Goal: Check status: Check status

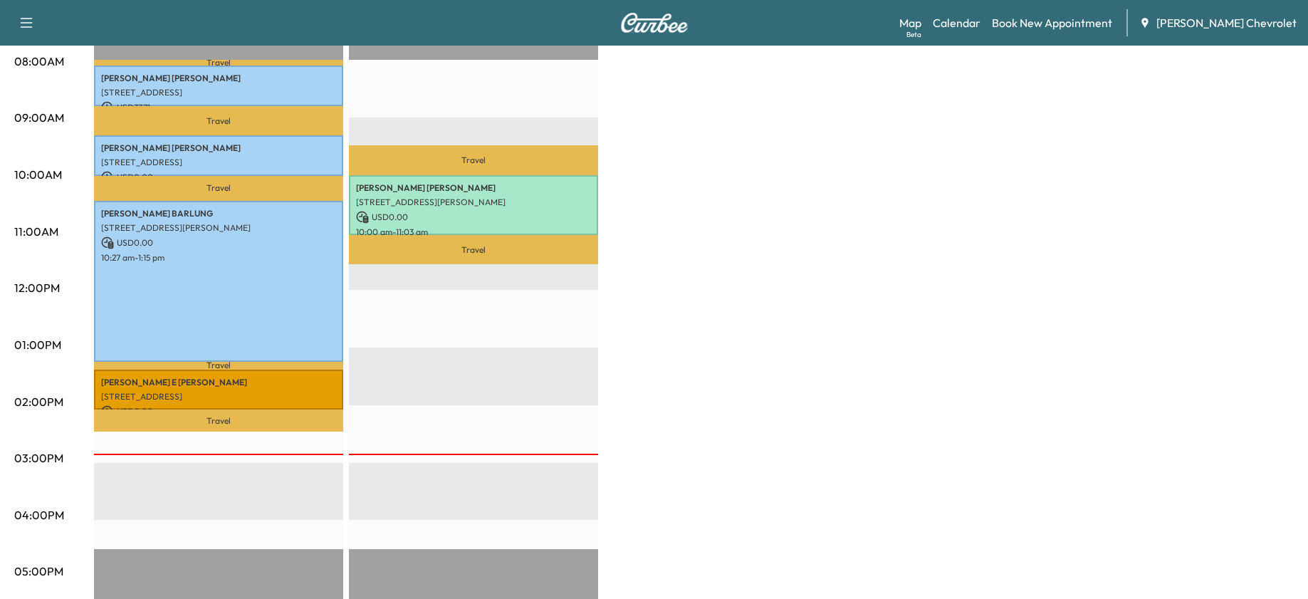
scroll to position [356, 0]
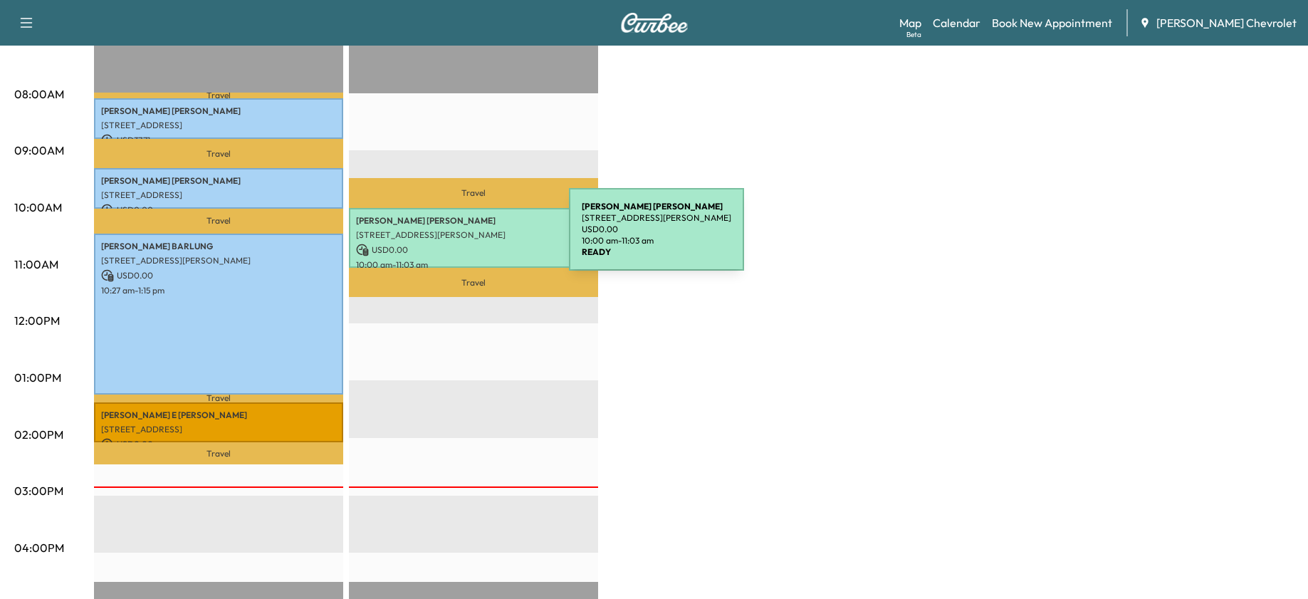
click at [462, 238] on div "[PERSON_NAME] [STREET_ADDRESS][PERSON_NAME] USD 0.00 10:00 am - 11:03 am" at bounding box center [473, 238] width 249 height 61
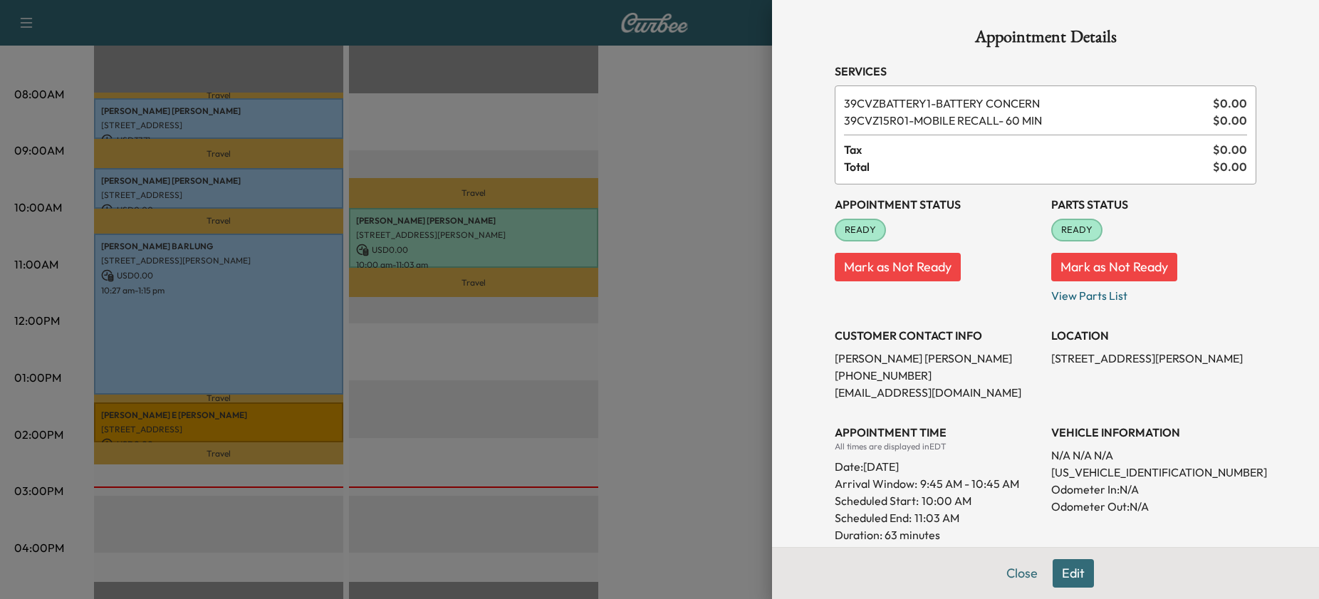
click at [622, 238] on div at bounding box center [659, 299] width 1319 height 599
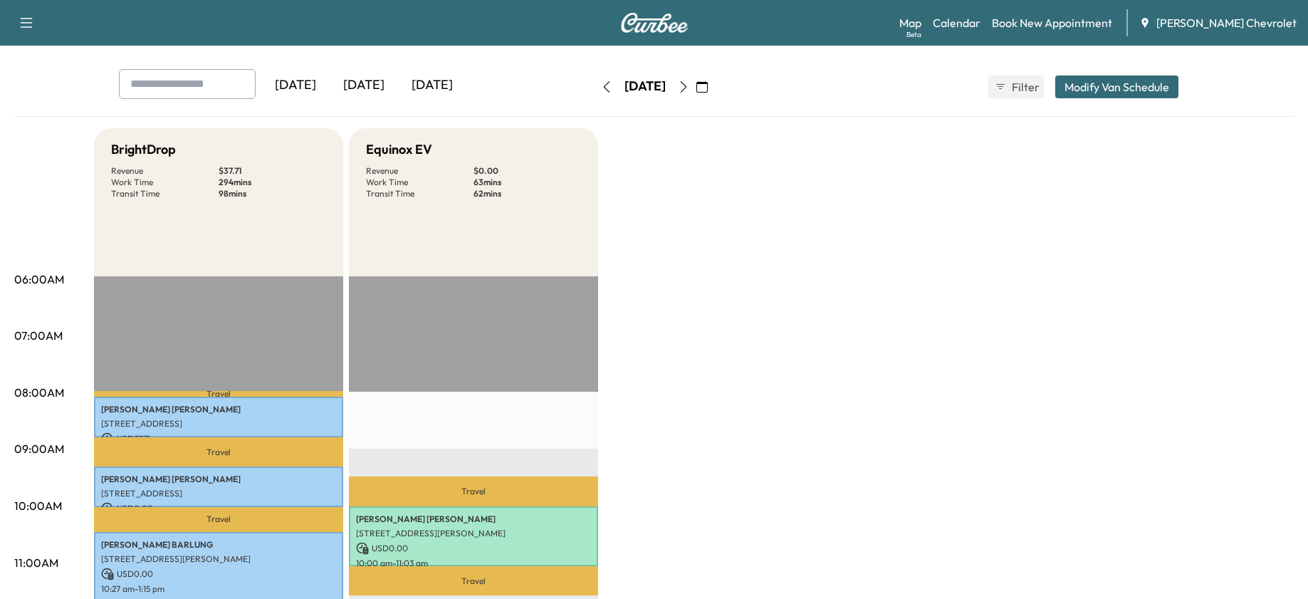
scroll to position [0, 0]
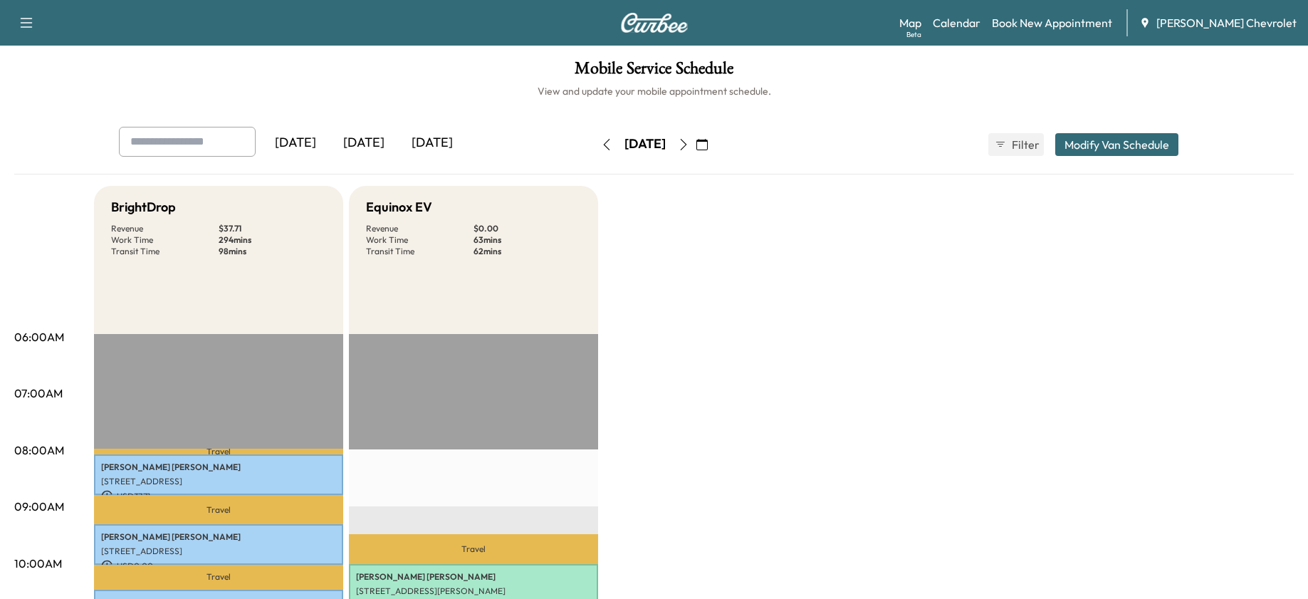
click at [689, 140] on icon "button" at bounding box center [683, 144] width 11 height 11
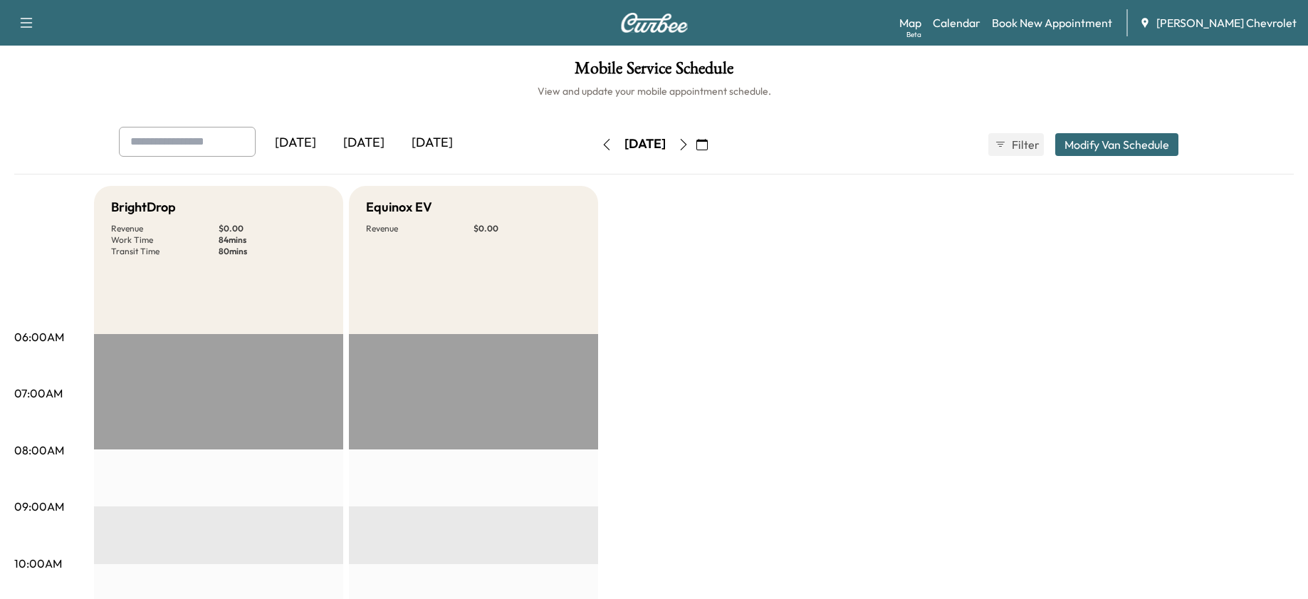
click at [696, 136] on button "button" at bounding box center [684, 144] width 24 height 23
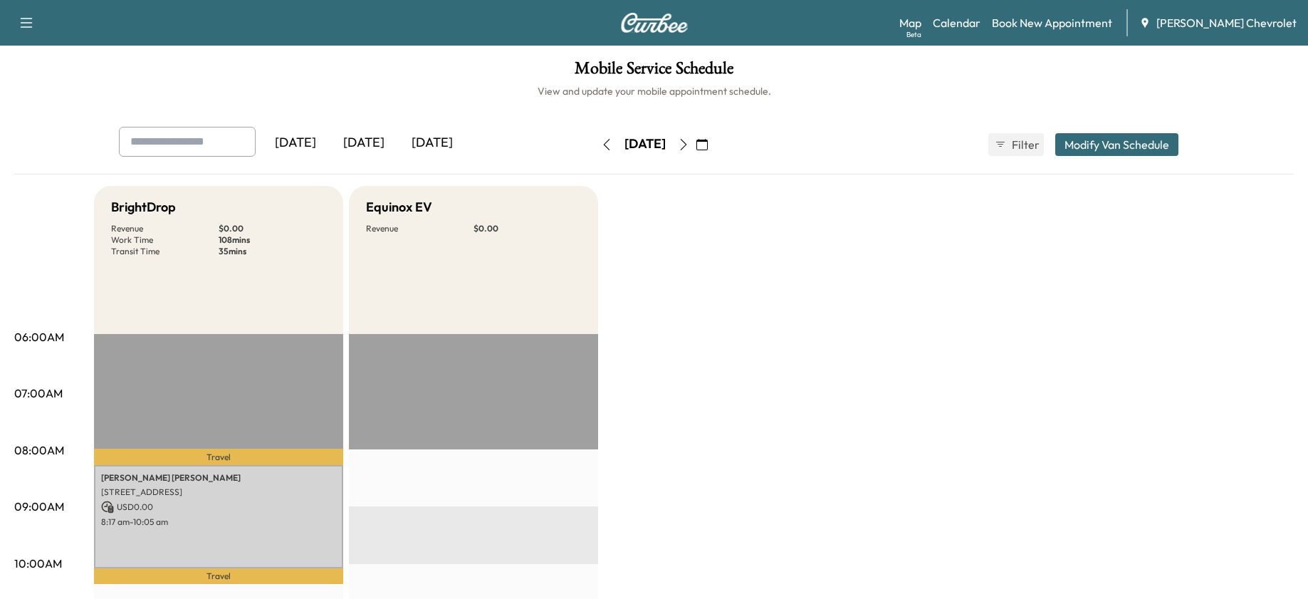
click at [689, 141] on icon "button" at bounding box center [683, 144] width 11 height 11
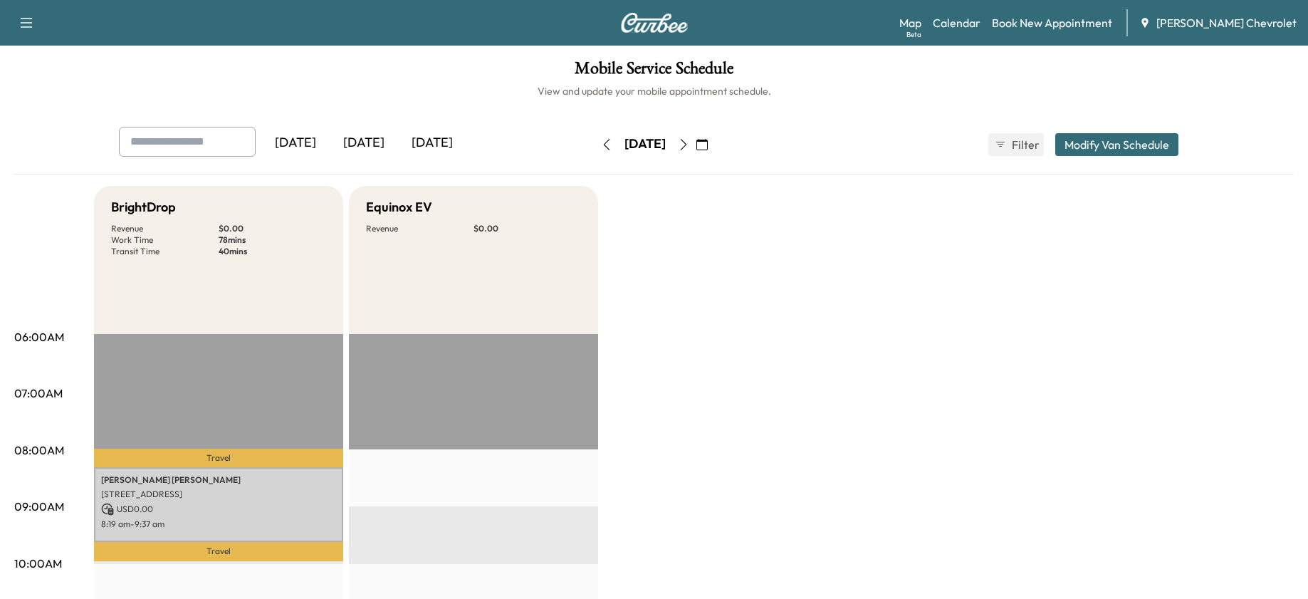
click at [689, 140] on icon "button" at bounding box center [683, 144] width 11 height 11
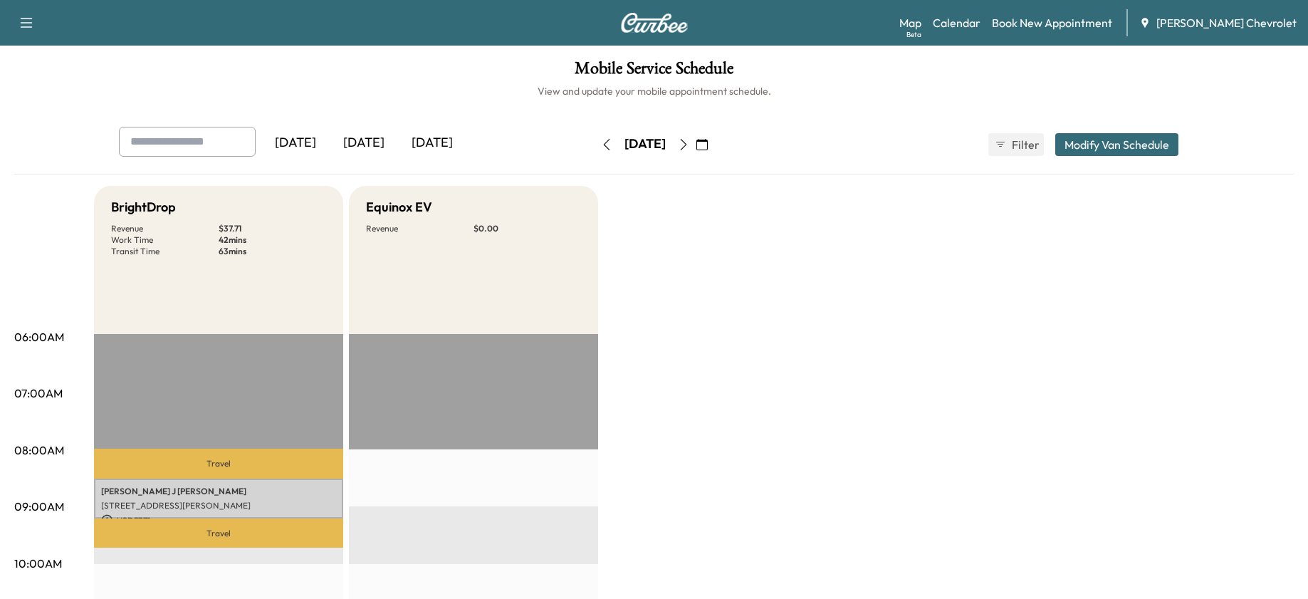
click at [689, 142] on icon "button" at bounding box center [683, 144] width 11 height 11
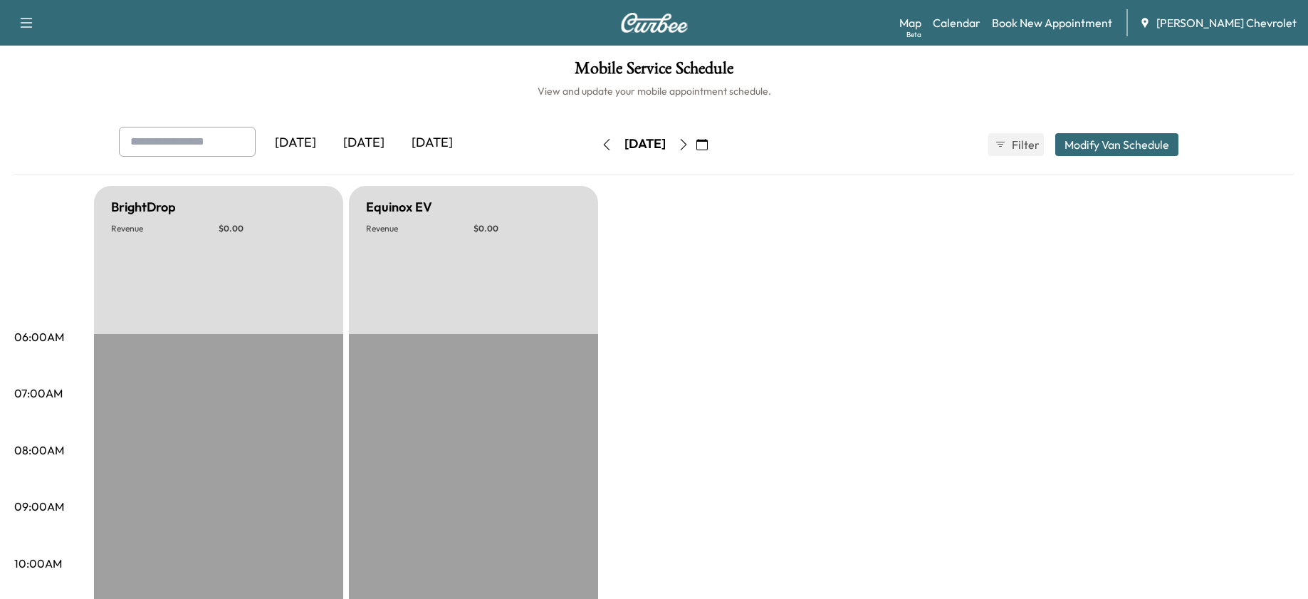
click at [601, 147] on icon "button" at bounding box center [606, 144] width 11 height 11
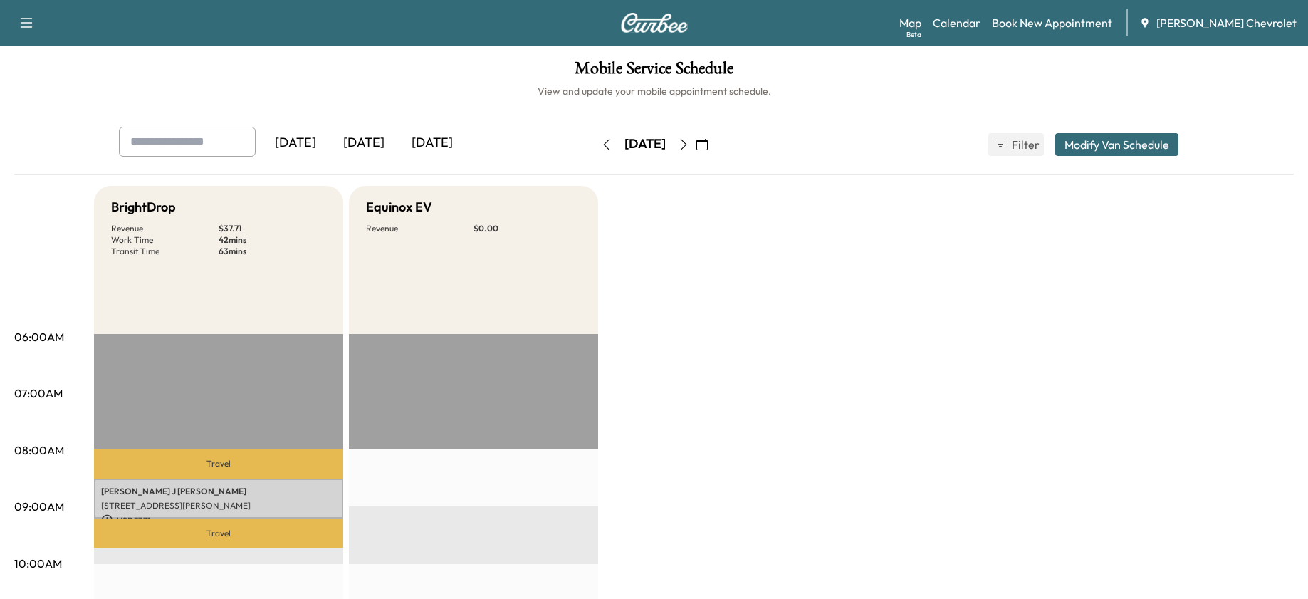
click at [601, 143] on icon "button" at bounding box center [606, 144] width 11 height 11
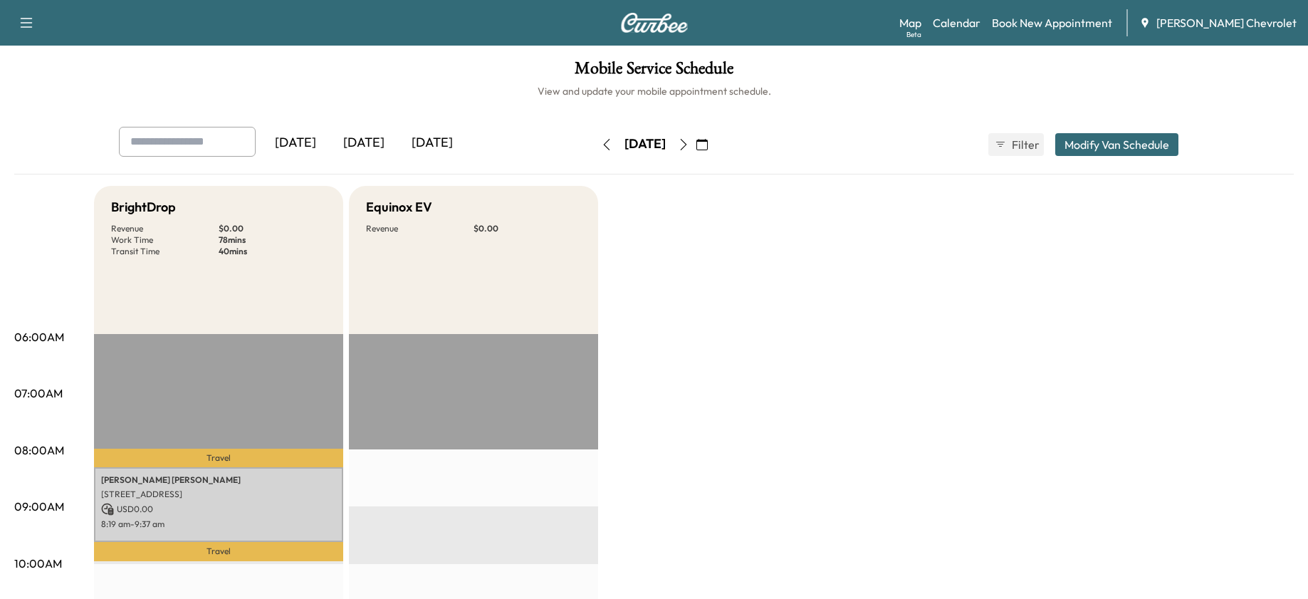
click at [595, 142] on button "button" at bounding box center [607, 144] width 24 height 23
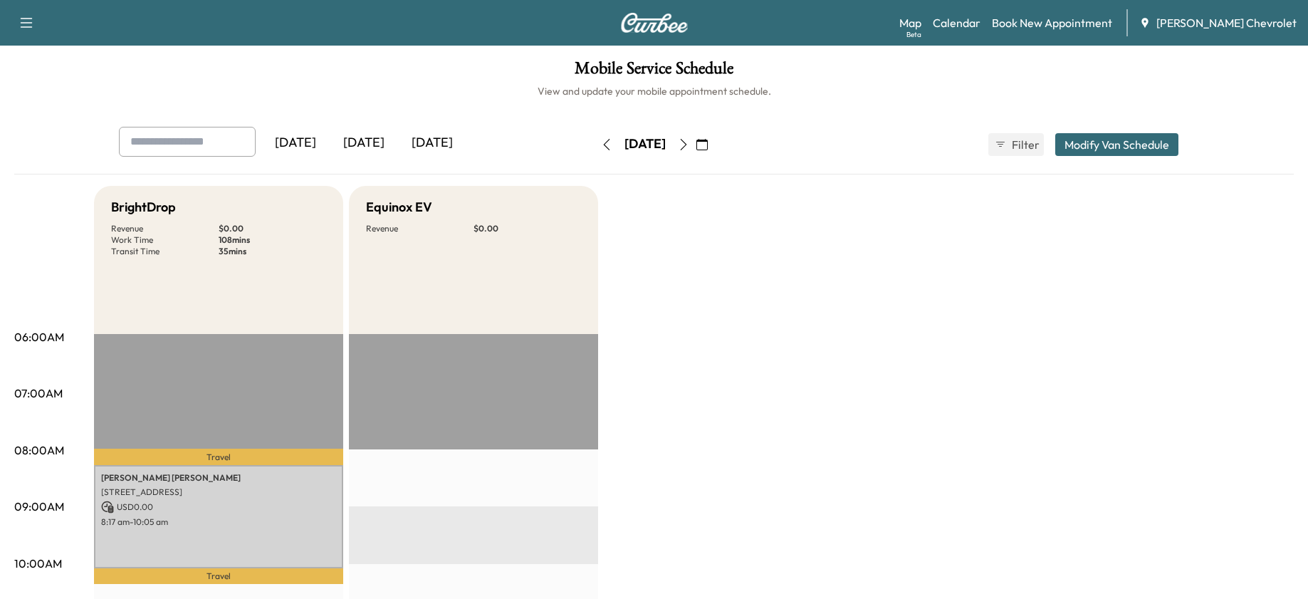
click at [595, 145] on button "button" at bounding box center [607, 144] width 24 height 23
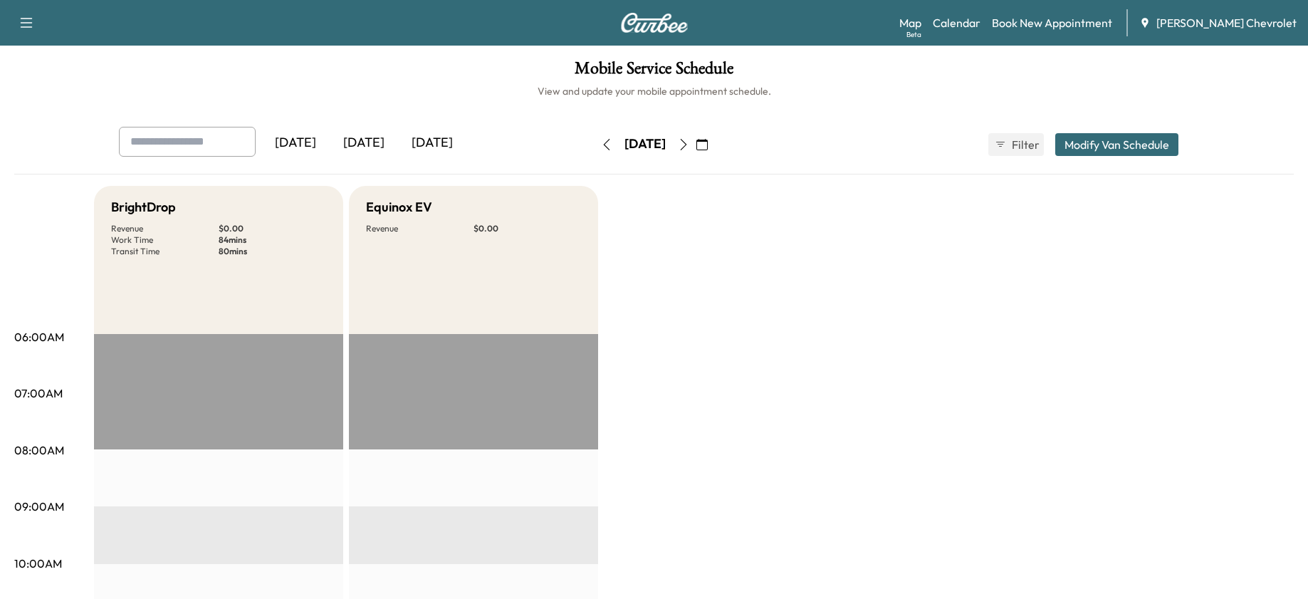
click at [601, 145] on icon "button" at bounding box center [606, 144] width 11 height 11
